Goal: Communication & Community: Connect with others

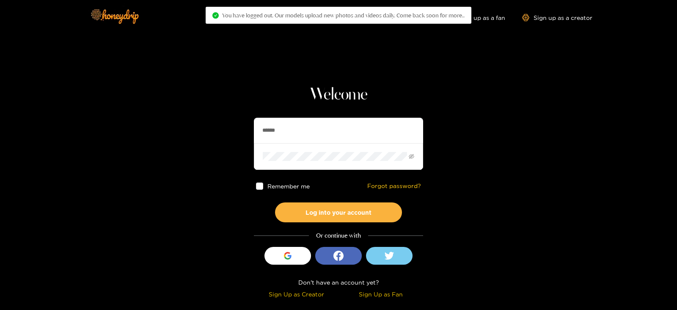
drag, startPoint x: 294, startPoint y: 124, endPoint x: 235, endPoint y: 129, distance: 59.0
click at [235, 129] on section "Welcome ****** Remember me Forgot password? Log into your account Or continue w…" at bounding box center [338, 150] width 677 height 301
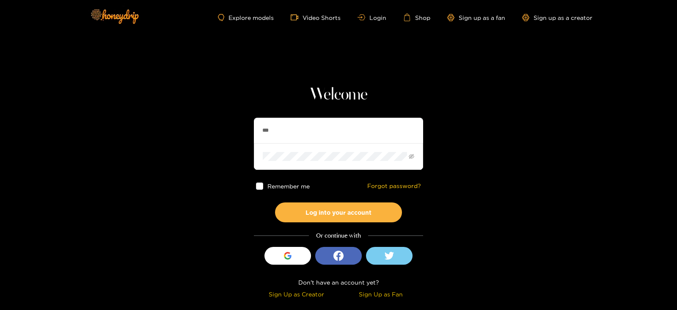
type input "**********"
click at [275, 202] on button "Log into your account" at bounding box center [338, 212] width 127 height 20
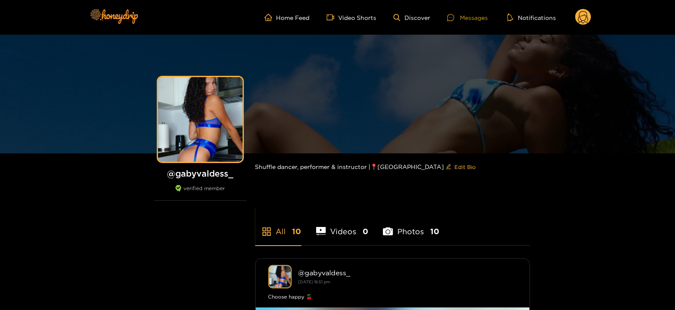
click at [455, 13] on div "Messages" at bounding box center [467, 18] width 41 height 10
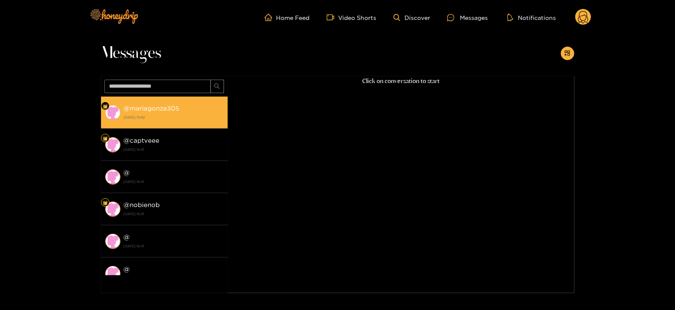
click at [204, 103] on div "@ mariagonza305 21 August 2025 19:42" at bounding box center [174, 112] width 100 height 19
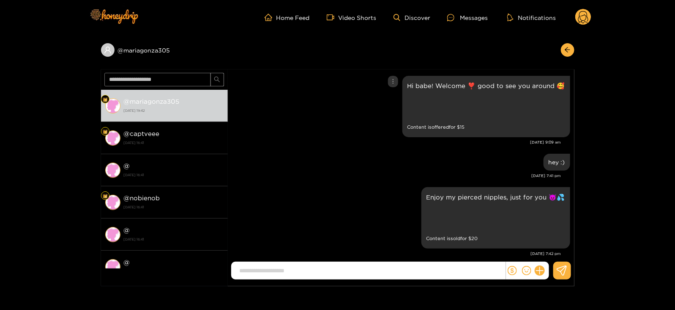
scroll to position [11, 0]
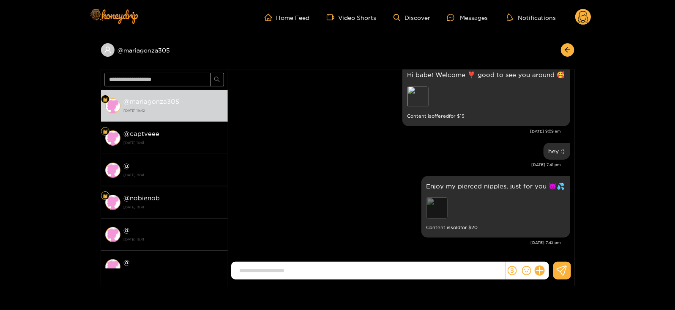
click at [436, 202] on div "Preview" at bounding box center [437, 207] width 21 height 21
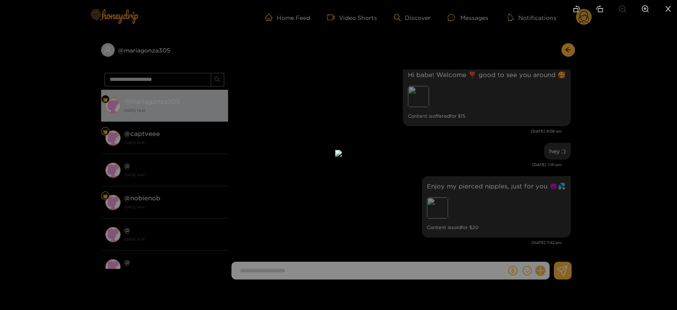
click at [487, 200] on div at bounding box center [338, 155] width 677 height 310
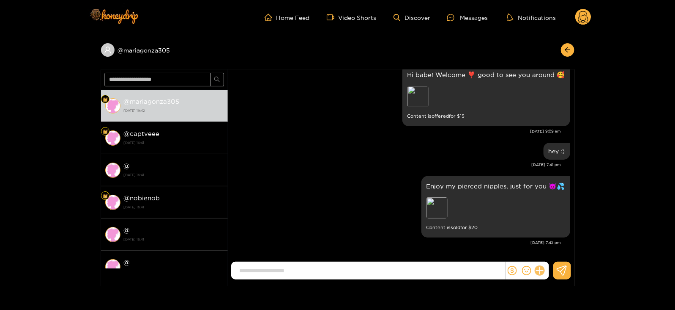
click at [541, 272] on icon at bounding box center [540, 271] width 10 height 10
click at [552, 250] on icon at bounding box center [555, 250] width 8 height 8
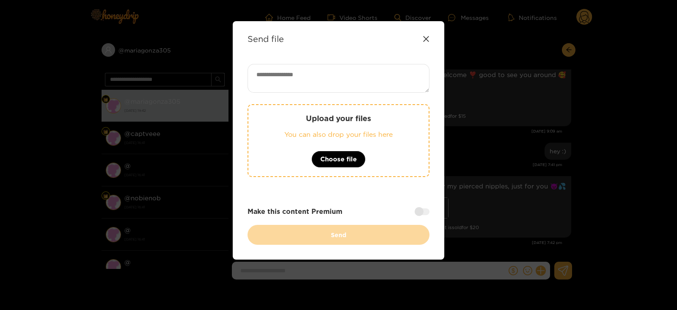
click at [321, 66] on textarea at bounding box center [338, 78] width 182 height 29
click at [425, 34] on div "Send file" at bounding box center [338, 39] width 182 height 10
click at [425, 37] on icon at bounding box center [425, 39] width 7 height 7
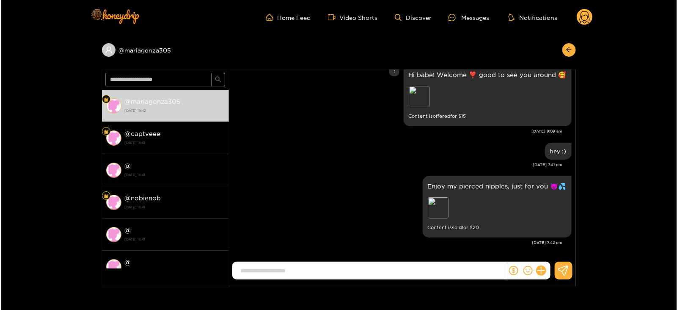
scroll to position [0, 0]
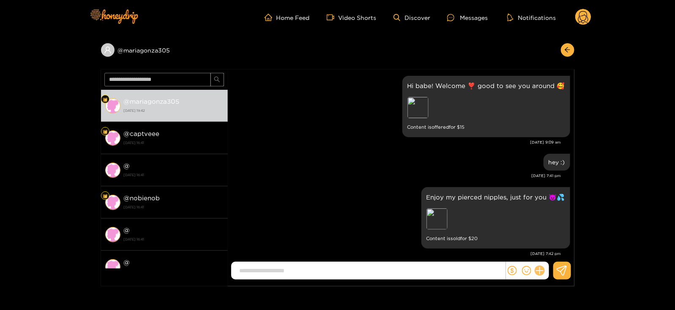
click at [540, 269] on icon at bounding box center [540, 271] width 10 height 10
click at [551, 255] on button at bounding box center [556, 249] width 30 height 19
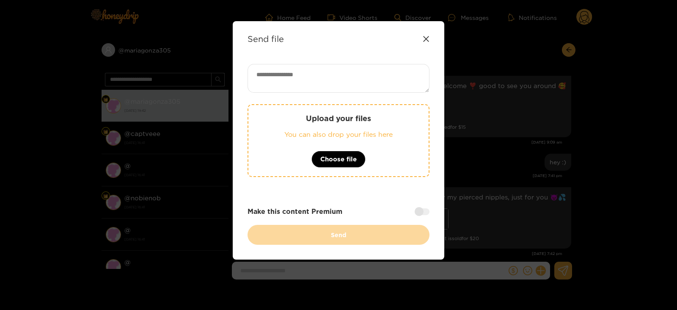
click at [340, 66] on textarea at bounding box center [338, 78] width 182 height 29
click at [245, 122] on div "**********" at bounding box center [338, 140] width 211 height 238
click at [286, 113] on p "Upload your files" at bounding box center [338, 118] width 146 height 10
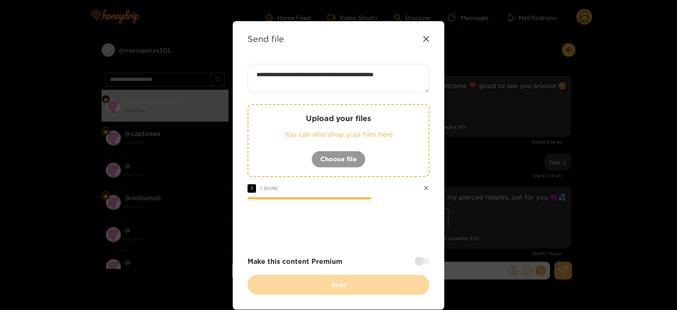
click at [418, 263] on div at bounding box center [421, 261] width 15 height 7
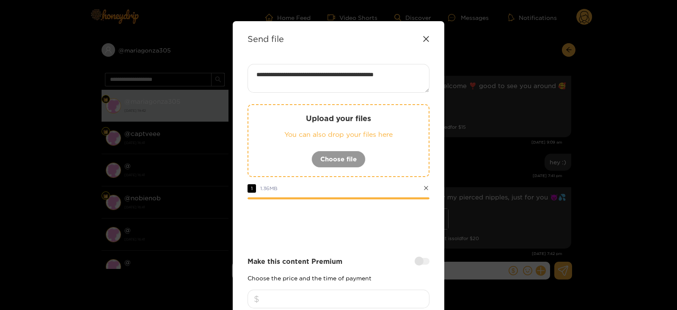
paste textarea "****"
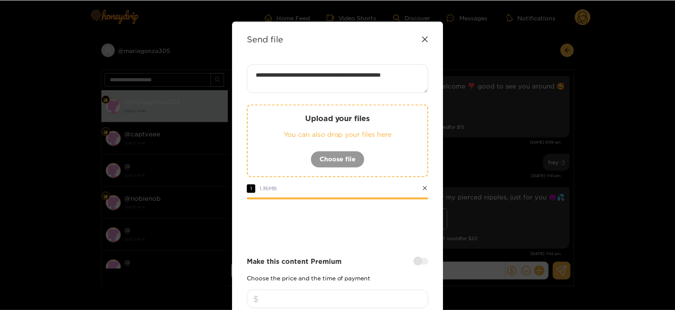
scroll to position [101, 0]
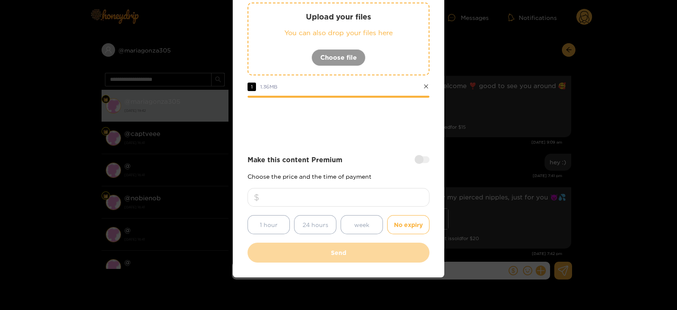
type textarea "**********"
click at [338, 200] on input "number" at bounding box center [338, 197] width 182 height 19
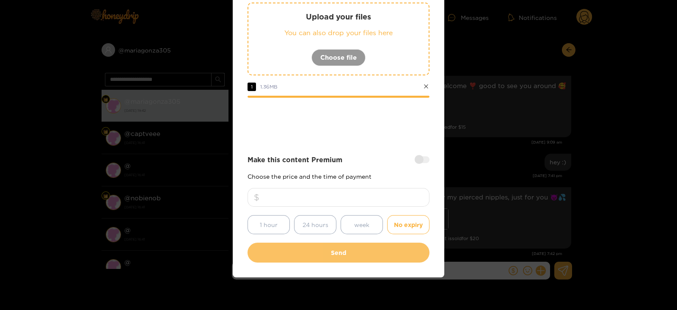
type input "**"
click at [304, 252] on button "Send" at bounding box center [338, 252] width 182 height 20
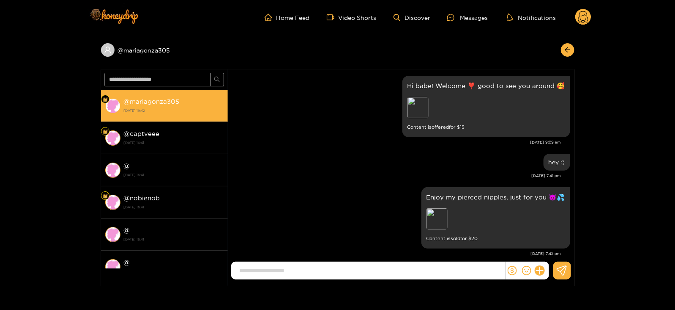
scroll to position [89, 0]
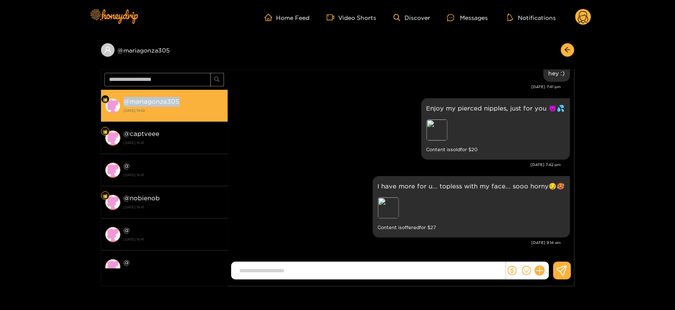
drag, startPoint x: 125, startPoint y: 101, endPoint x: 190, endPoint y: 97, distance: 65.3
click at [190, 97] on div "@ mariagonza305 21 August 2025 19:42" at bounding box center [174, 105] width 100 height 19
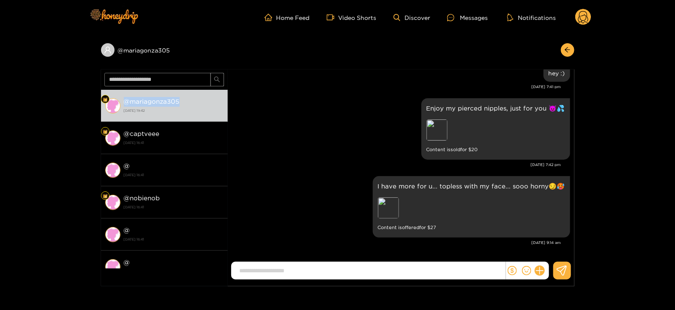
copy strong "@ mariagonza305"
click at [579, 30] on div "Home Feed Video Shorts Discover Messages Notifications 0" at bounding box center [337, 17] width 507 height 35
click at [584, 16] on circle at bounding box center [583, 17] width 16 height 16
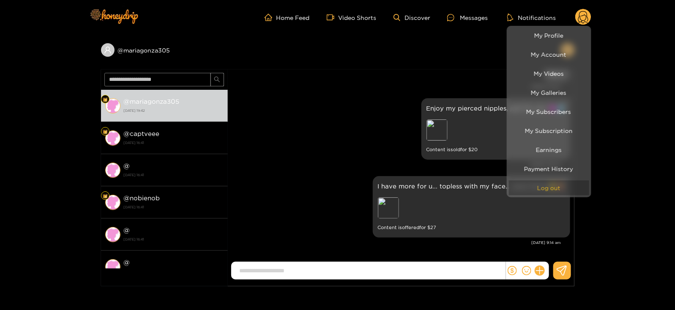
click at [528, 187] on button "Log out" at bounding box center [549, 187] width 80 height 15
